Goal: Transaction & Acquisition: Subscribe to service/newsletter

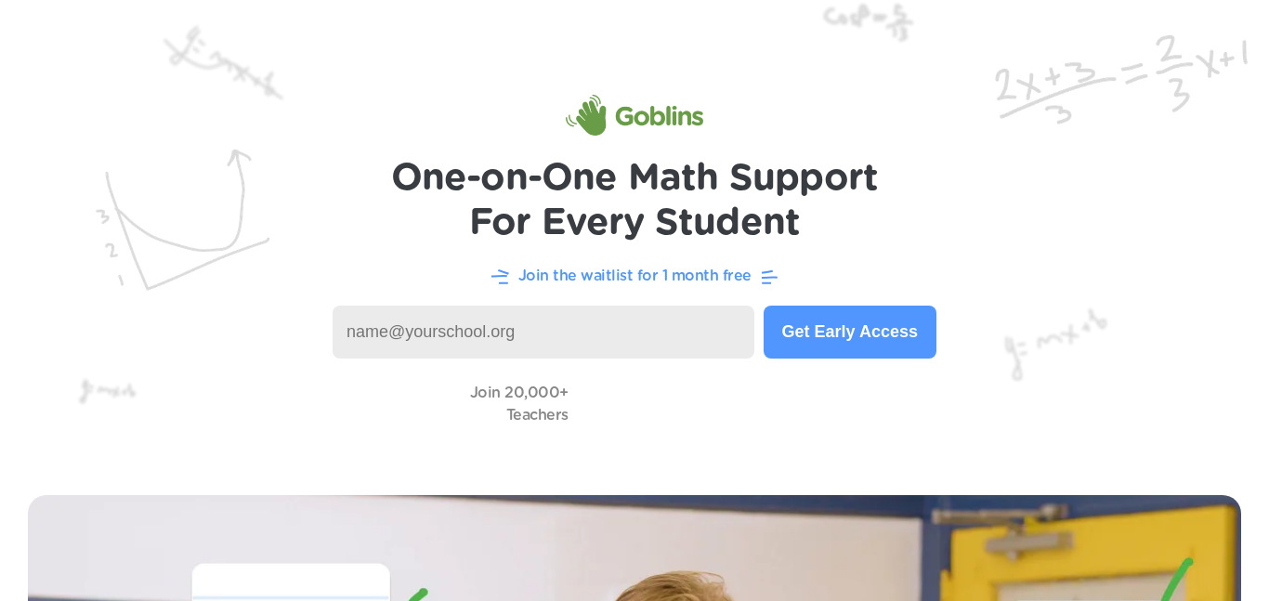
click at [524, 307] on input at bounding box center [544, 332] width 422 height 53
click at [526, 310] on input at bounding box center [544, 332] width 422 height 53
type input "d"
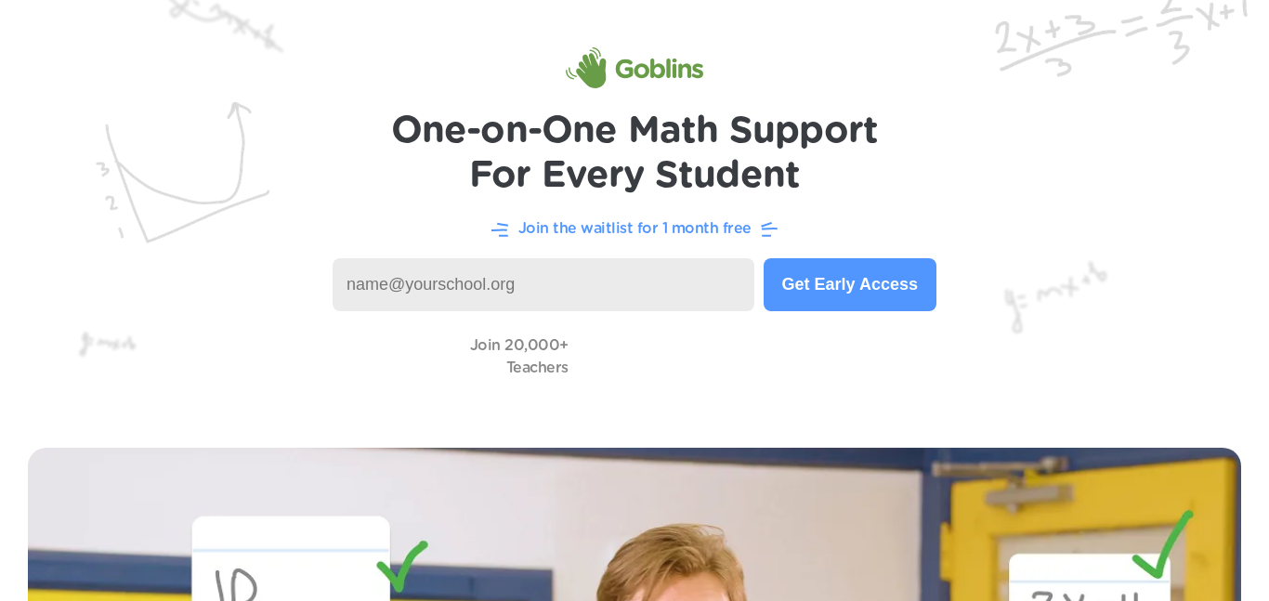
scroll to position [56, 0]
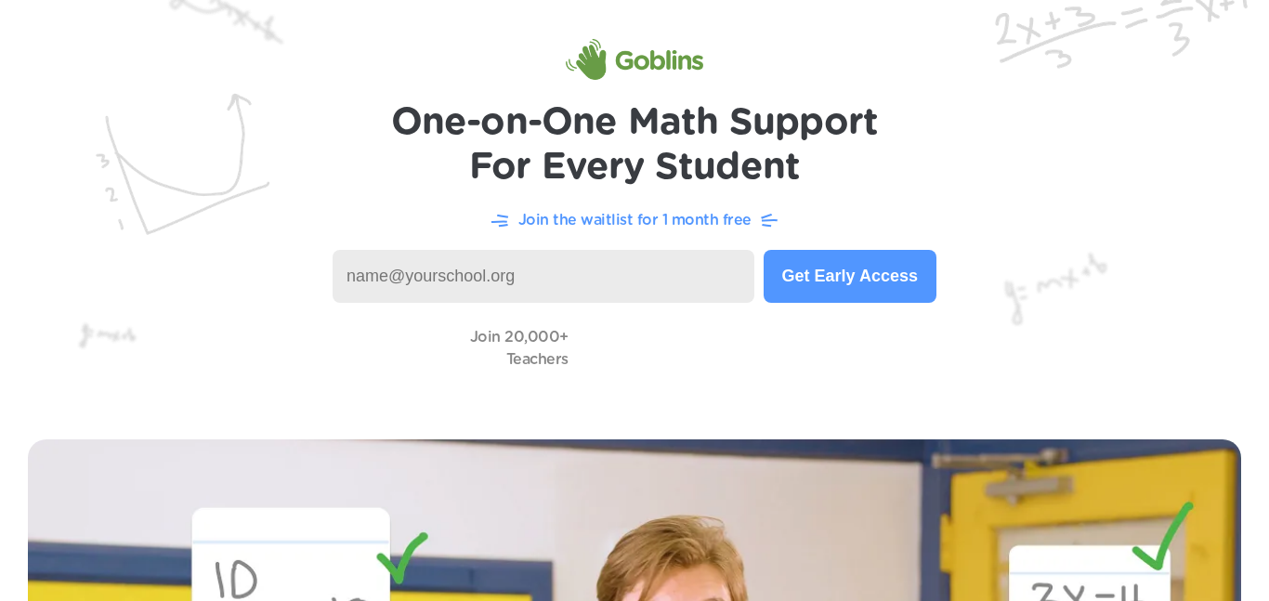
click at [348, 283] on input at bounding box center [544, 276] width 422 height 53
click at [907, 284] on button "Get Early Access" at bounding box center [850, 276] width 173 height 53
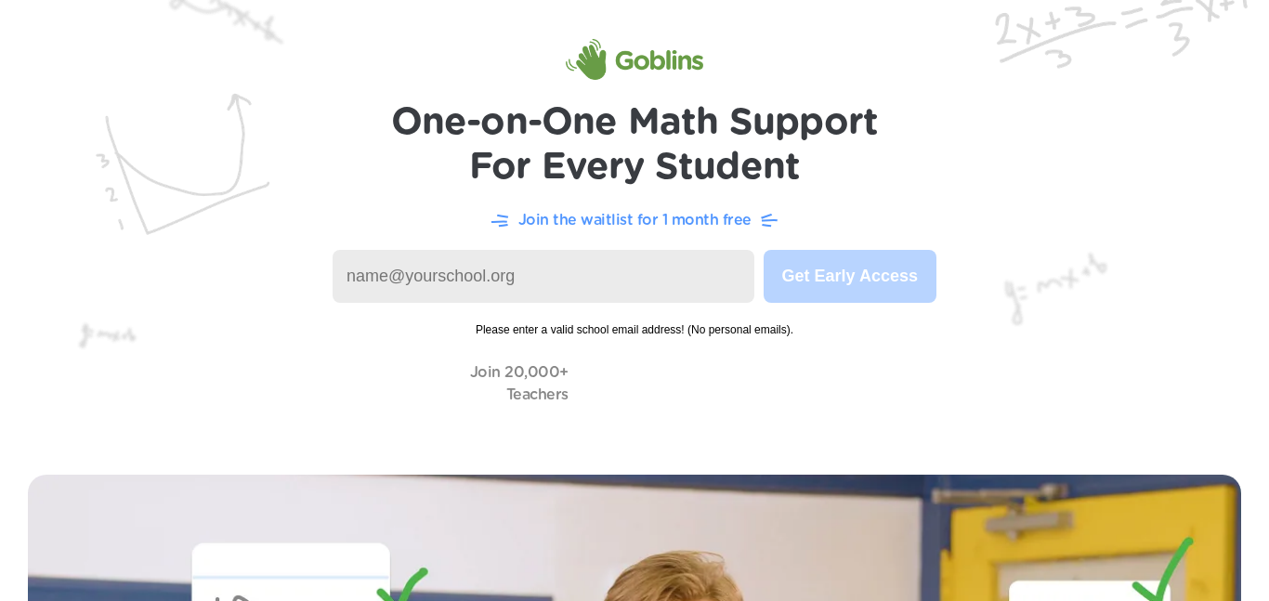
click at [379, 273] on input at bounding box center [544, 276] width 422 height 53
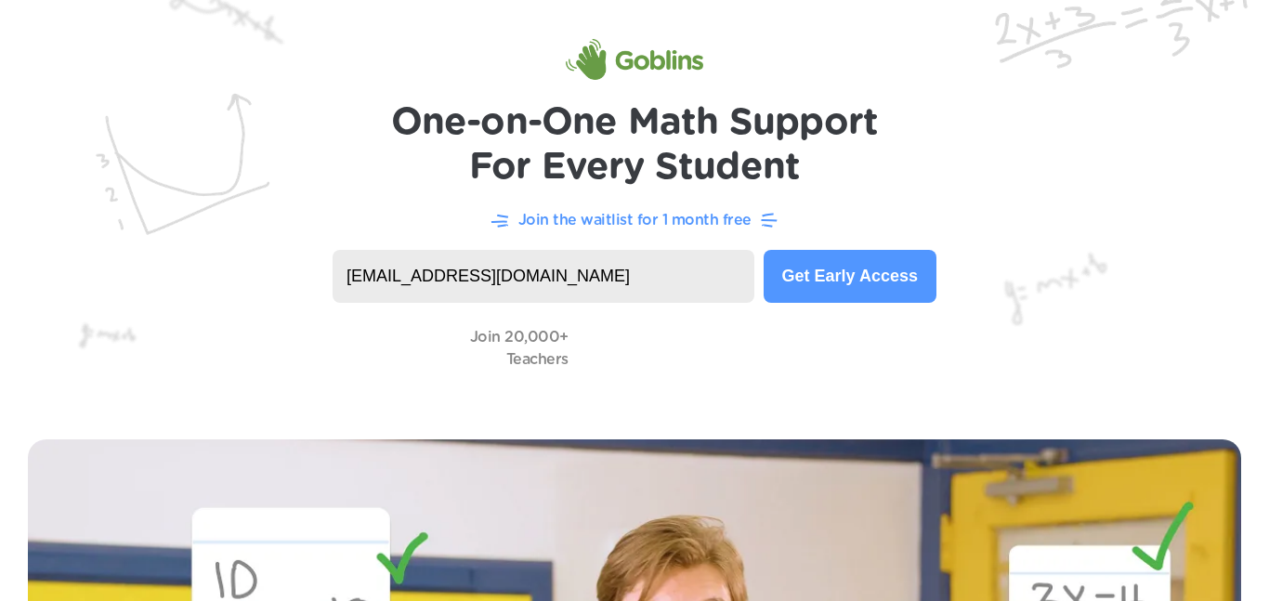
type input "dbaj891@learner.dvusd.org"
click at [862, 278] on button "Get Early Access" at bounding box center [850, 276] width 173 height 53
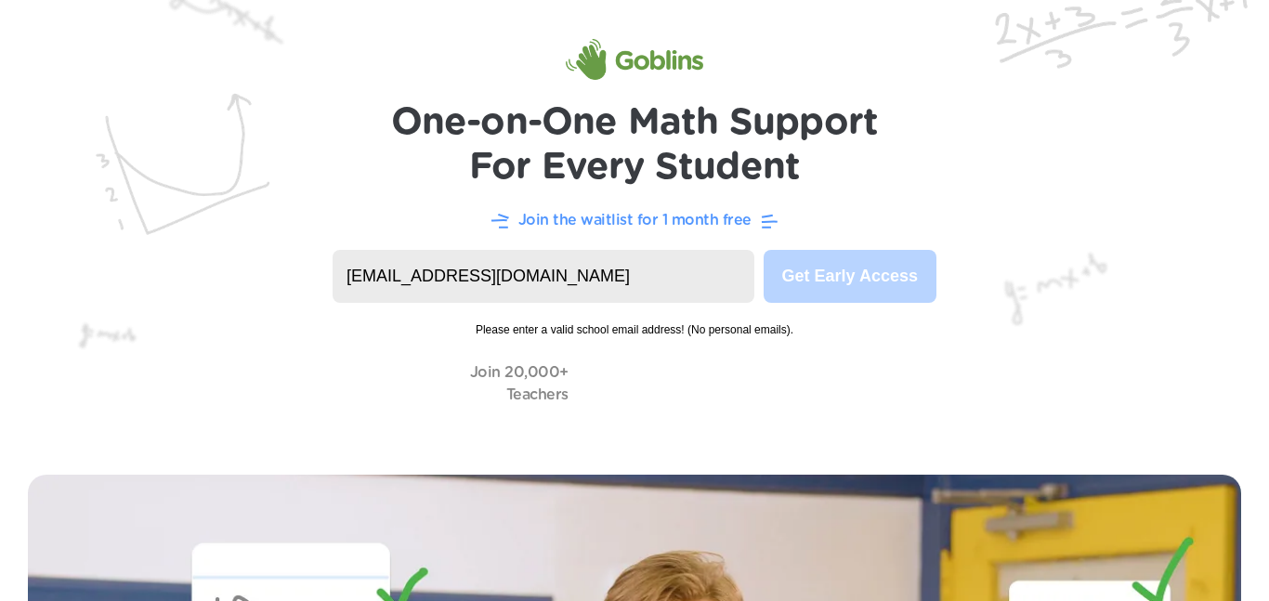
click at [732, 229] on p "Join the waitlist for 1 month free" at bounding box center [634, 220] width 233 height 22
